Goal: Task Accomplishment & Management: Manage account settings

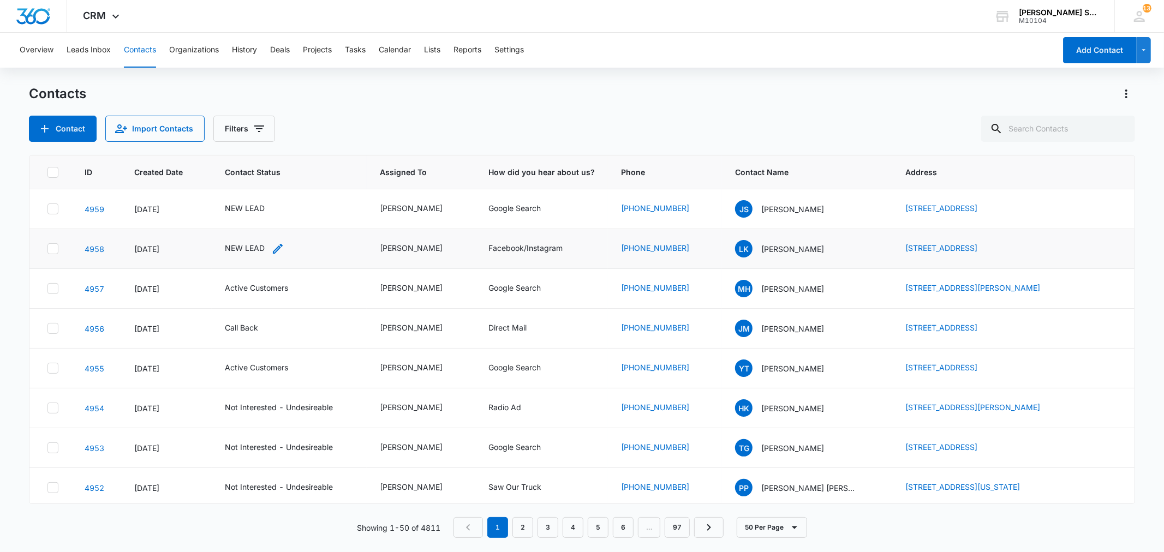
click at [251, 249] on div "NEW LEAD" at bounding box center [245, 247] width 40 height 11
click at [255, 177] on icon "Remove NEW LEAD" at bounding box center [256, 178] width 7 height 7
type input "un"
click at [240, 228] on p "Not Interested - Undesireable" at bounding box center [233, 234] width 32 height 46
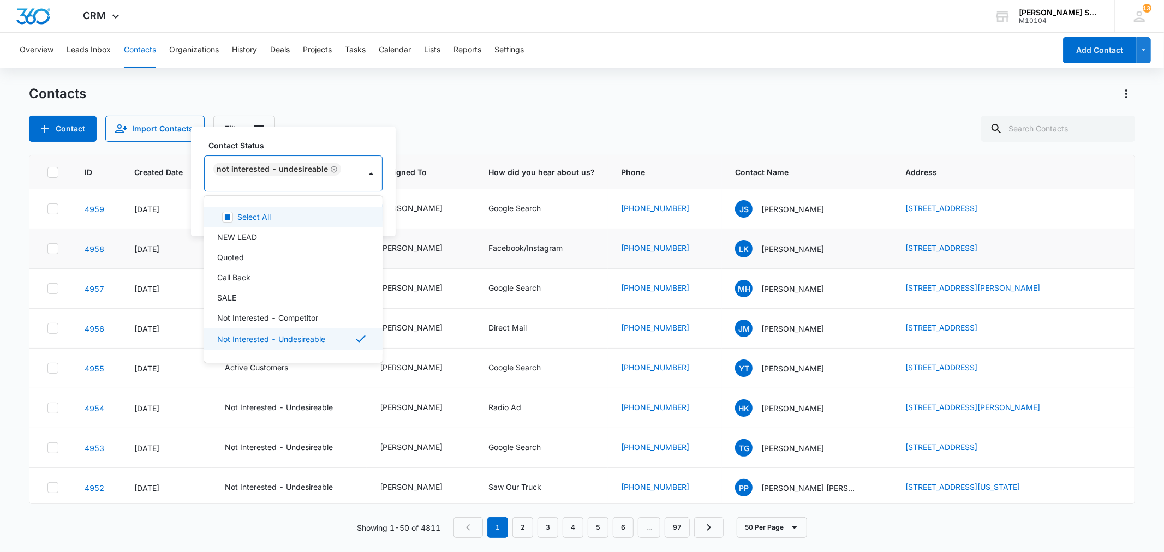
click at [382, 209] on div "Contact Status option Not Interested - Undesireable, selected. 15 results avail…" at bounding box center [293, 182] width 205 height 110
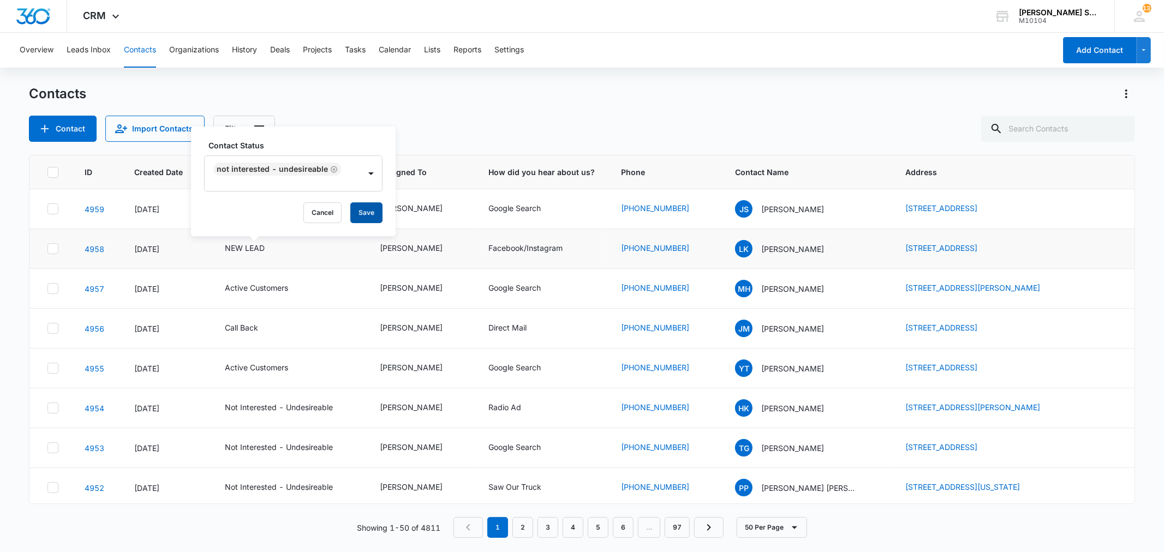
click at [370, 210] on button "Save" at bounding box center [366, 212] width 32 height 21
drag, startPoint x: 870, startPoint y: 204, endPoint x: 1050, endPoint y: 209, distance: 180.2
click at [1050, 209] on tr "4959 [DATE] NEW LEAD [PERSON_NAME] Google Search [PHONE_NUMBER] JS [PERSON_NAME…" at bounding box center [581, 209] width 1105 height 40
copy tr "[STREET_ADDRESS]"
click at [977, 159] on th "Address" at bounding box center [1013, 173] width 242 height 34
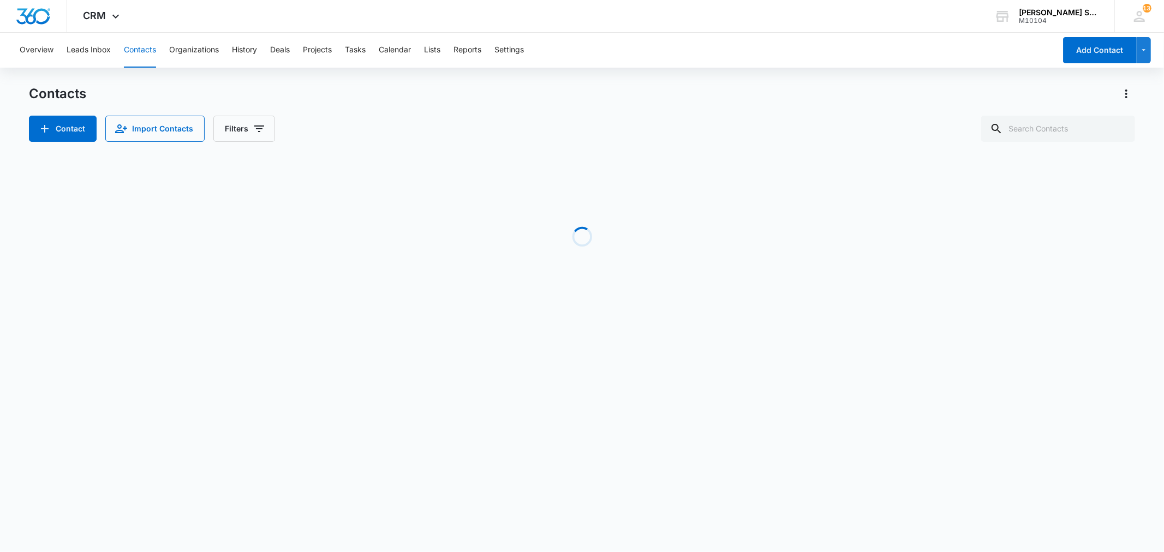
click at [477, 111] on div "Contacts Contact Import Contacts Filters" at bounding box center [582, 113] width 1106 height 57
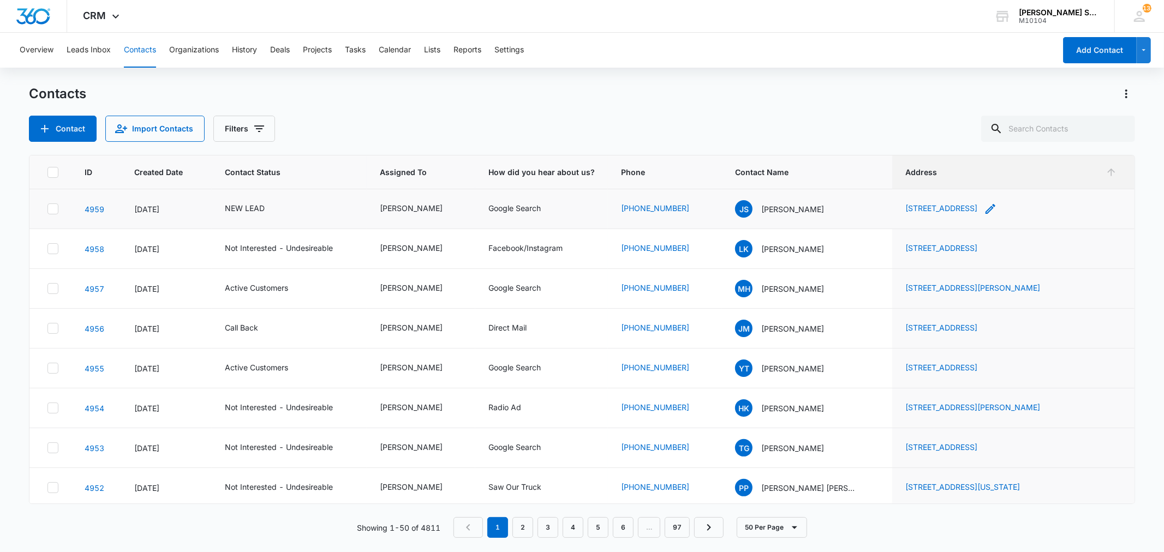
copy link "[STREET_ADDRESS]"
drag, startPoint x: 874, startPoint y: 205, endPoint x: 1049, endPoint y: 214, distance: 174.9
click at [1049, 214] on td "[STREET_ADDRESS]" at bounding box center [1013, 209] width 242 height 40
click at [803, 208] on p "[PERSON_NAME]" at bounding box center [792, 209] width 63 height 11
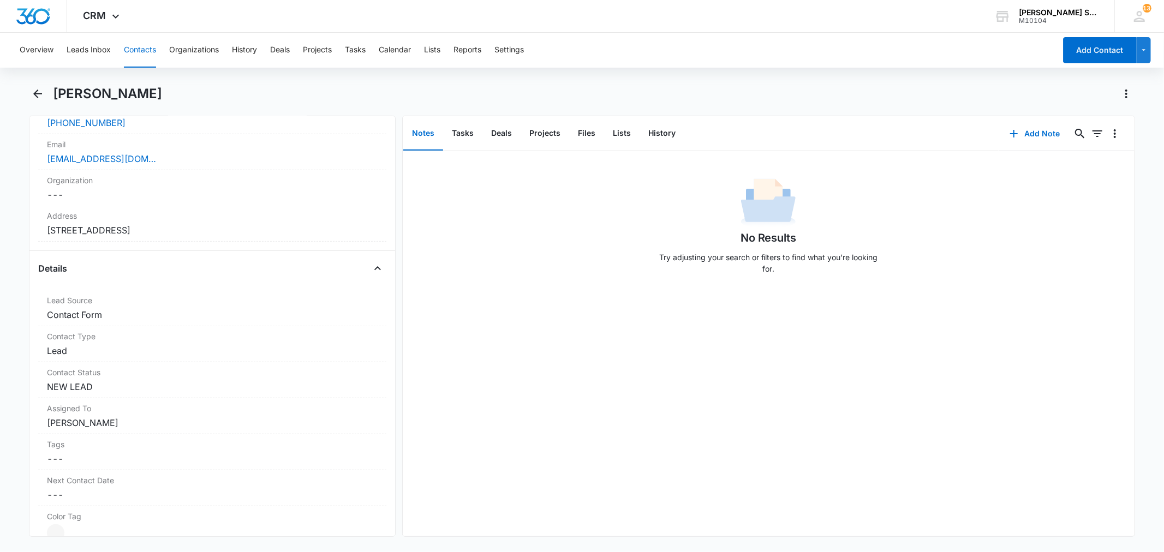
scroll to position [303, 0]
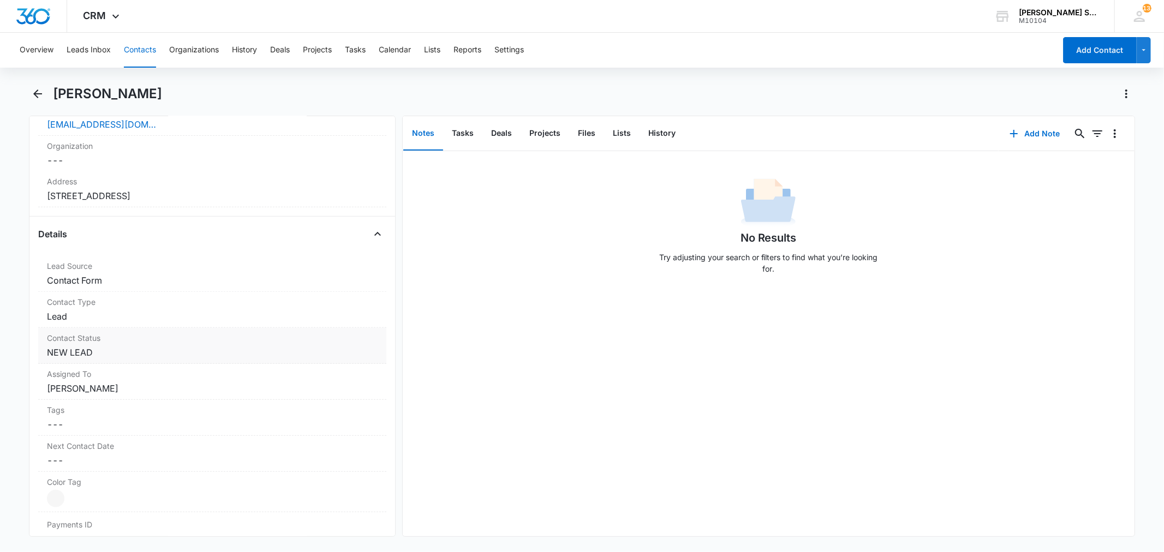
click at [82, 353] on dd "Cancel Save Changes NEW LEAD" at bounding box center [212, 352] width 330 height 13
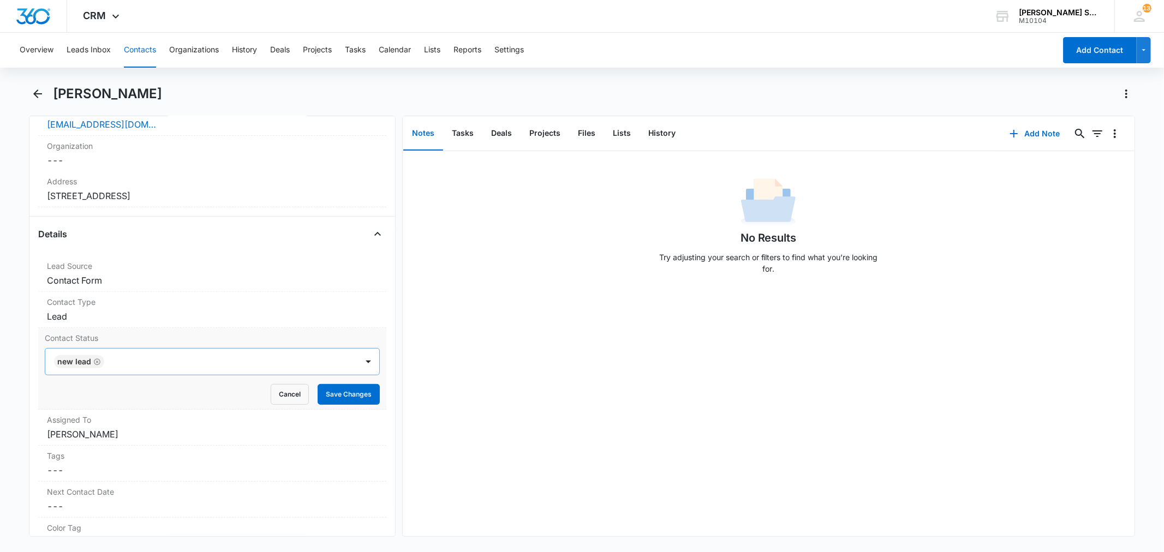
click at [100, 363] on icon "Remove NEW LEAD" at bounding box center [97, 362] width 8 height 8
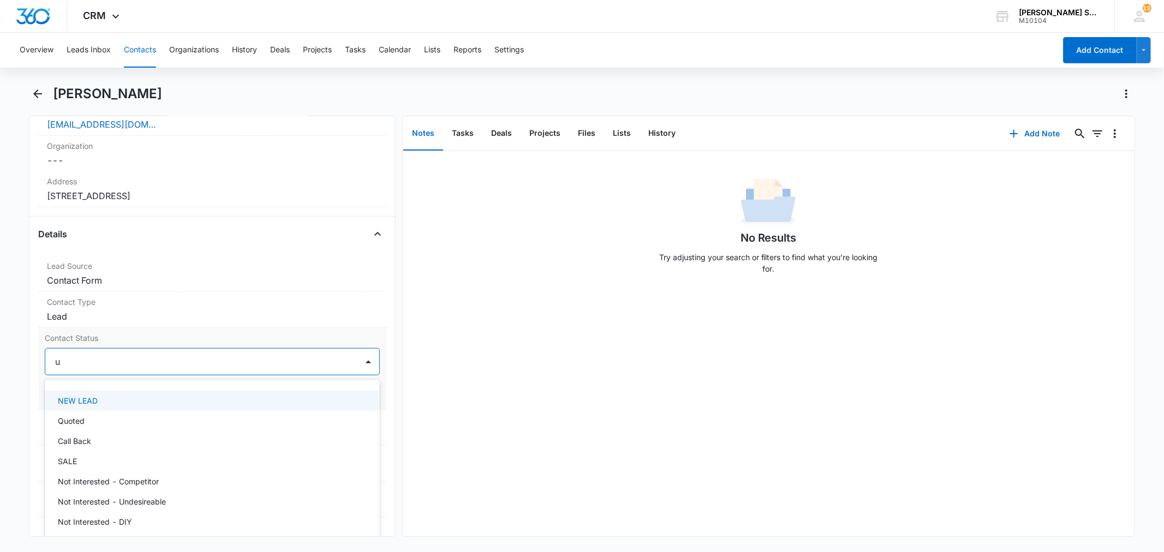
type input "un"
click at [87, 405] on p "Not Interested - Undesireable" at bounding box center [112, 400] width 108 height 11
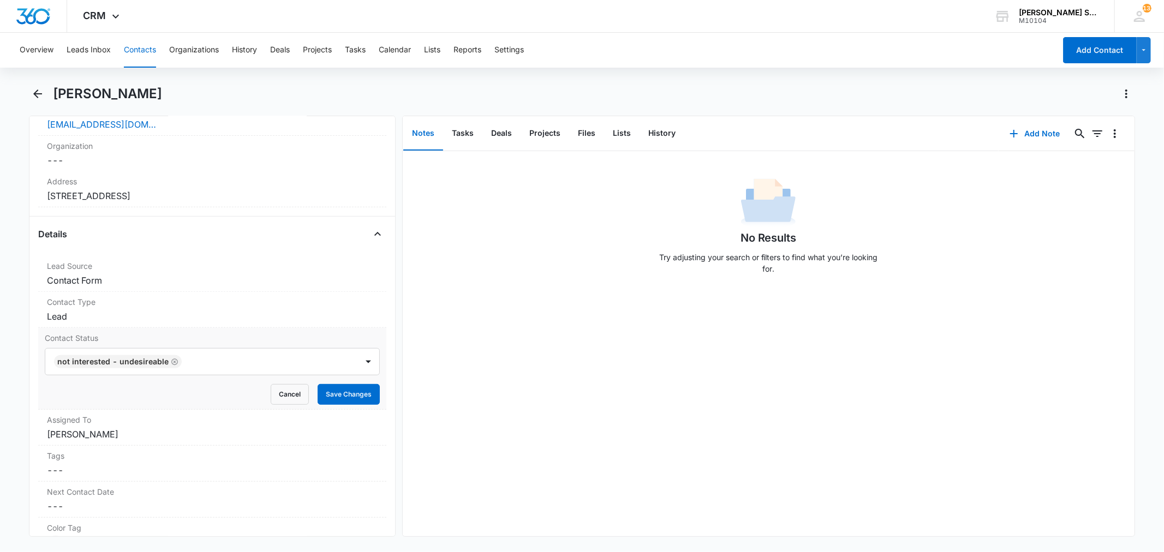
click at [172, 336] on label "Contact Status" at bounding box center [212, 337] width 335 height 11
click at [319, 393] on button "Save Changes" at bounding box center [349, 394] width 62 height 21
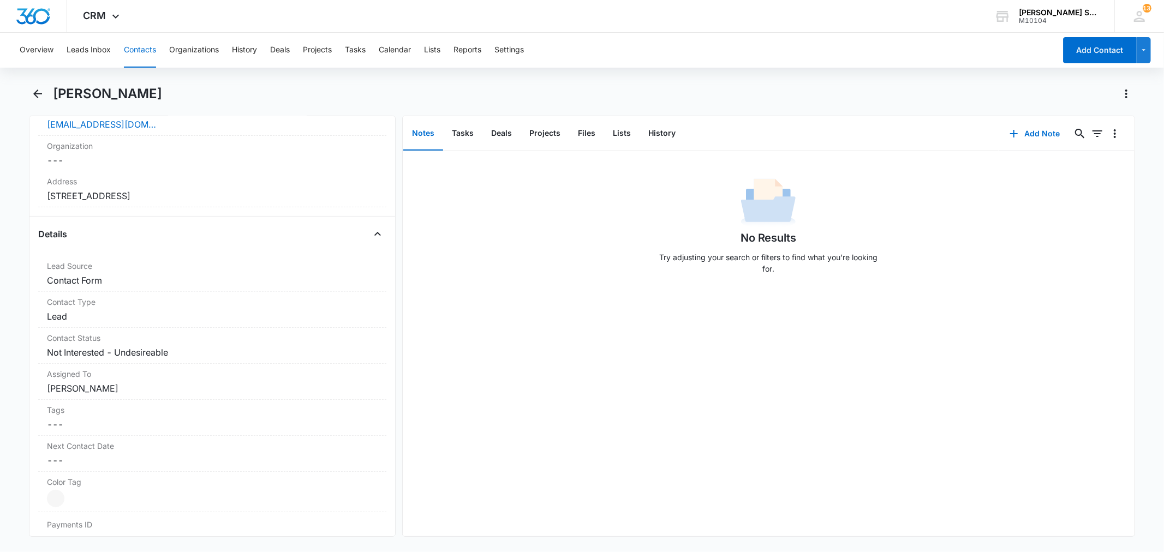
click at [135, 49] on button "Contacts" at bounding box center [140, 50] width 32 height 35
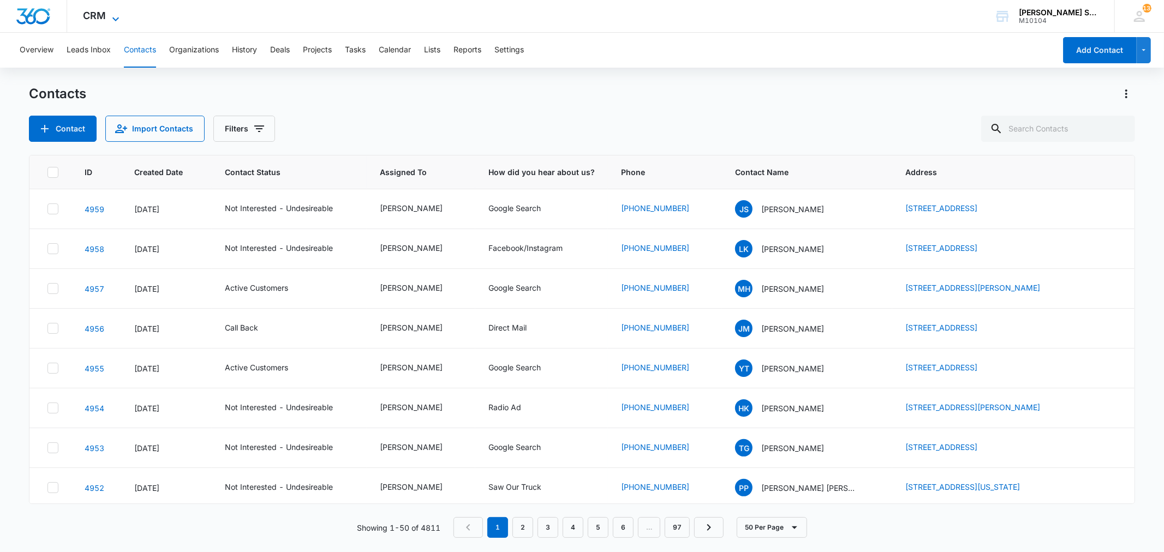
click at [112, 13] on icon at bounding box center [115, 19] width 13 height 13
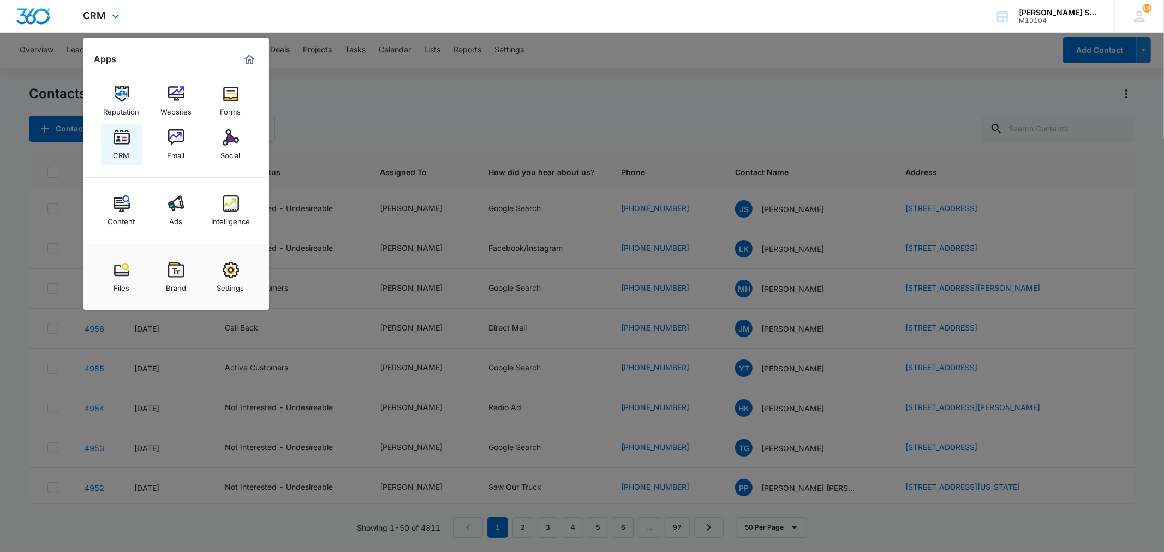
click at [117, 138] on img at bounding box center [122, 137] width 16 height 16
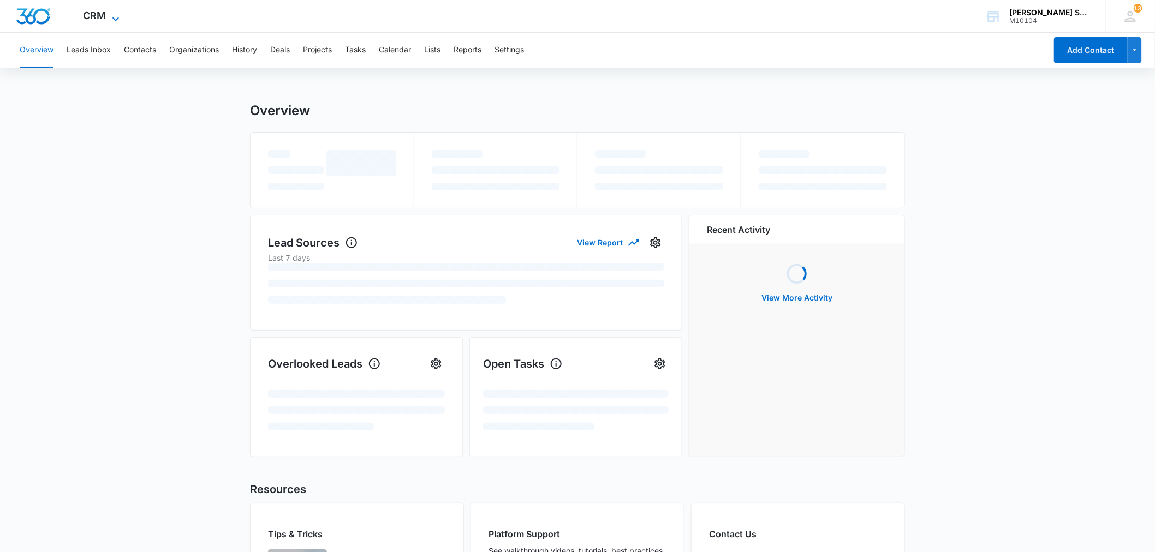
click at [112, 13] on icon at bounding box center [115, 19] width 13 height 13
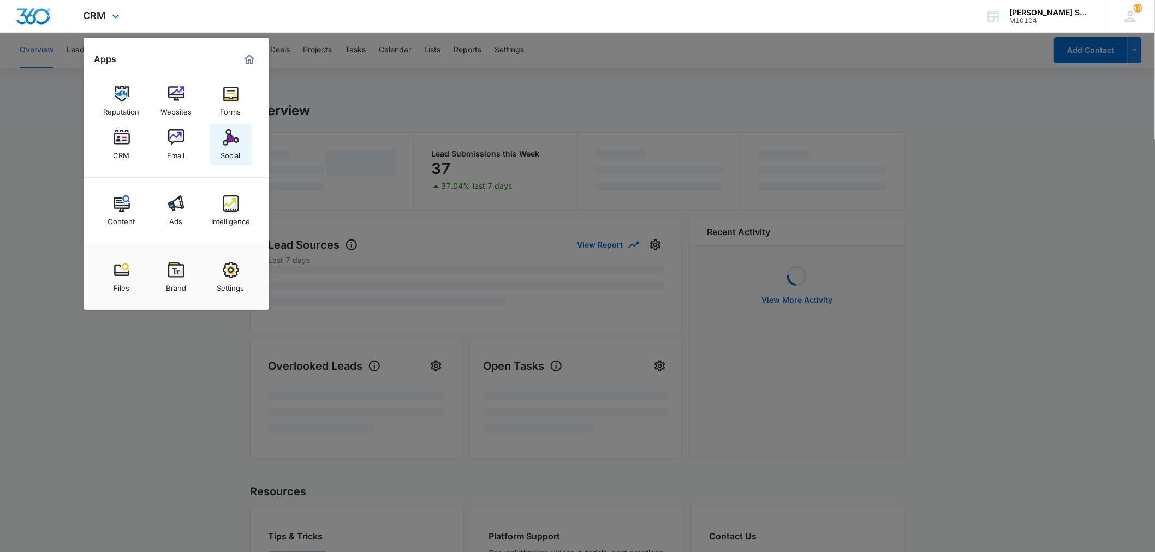
click at [229, 138] on img at bounding box center [231, 137] width 16 height 16
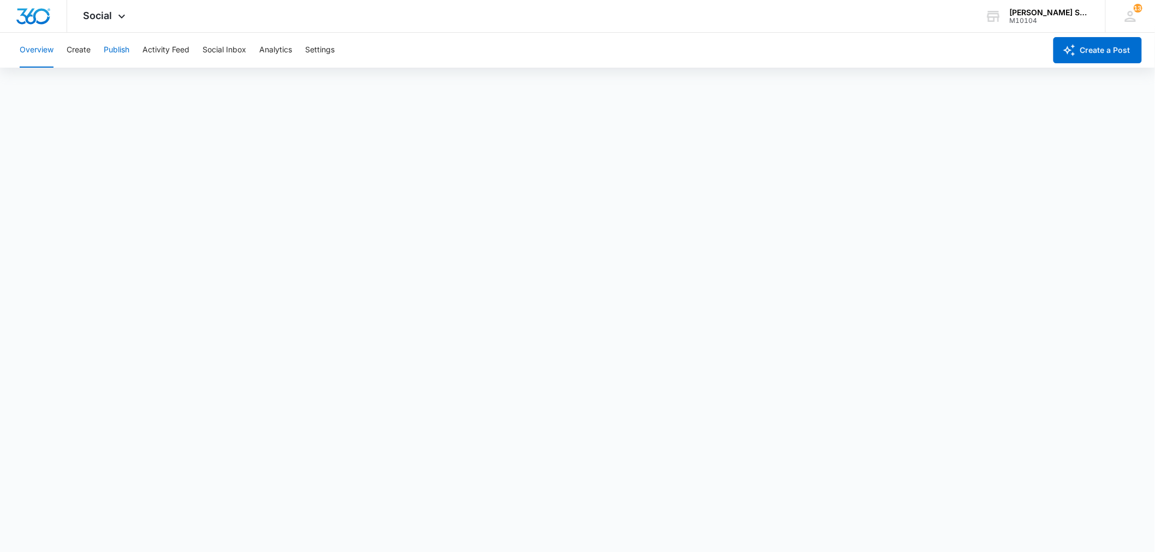
click at [118, 47] on button "Publish" at bounding box center [117, 50] width 26 height 35
